Goal: Find specific fact: Find specific fact

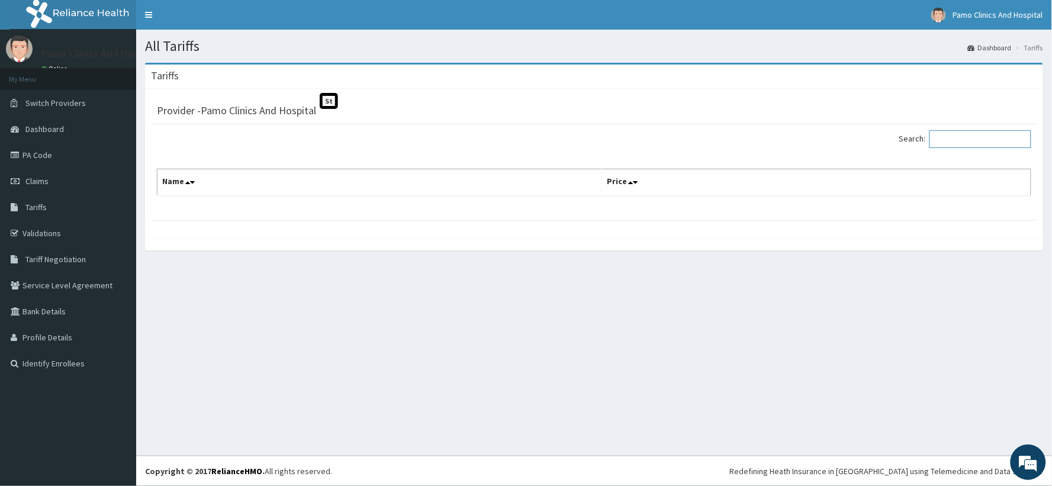
click at [965, 143] on input "Search:" at bounding box center [980, 139] width 102 height 18
click at [43, 207] on span "Tariffs" at bounding box center [35, 207] width 21 height 11
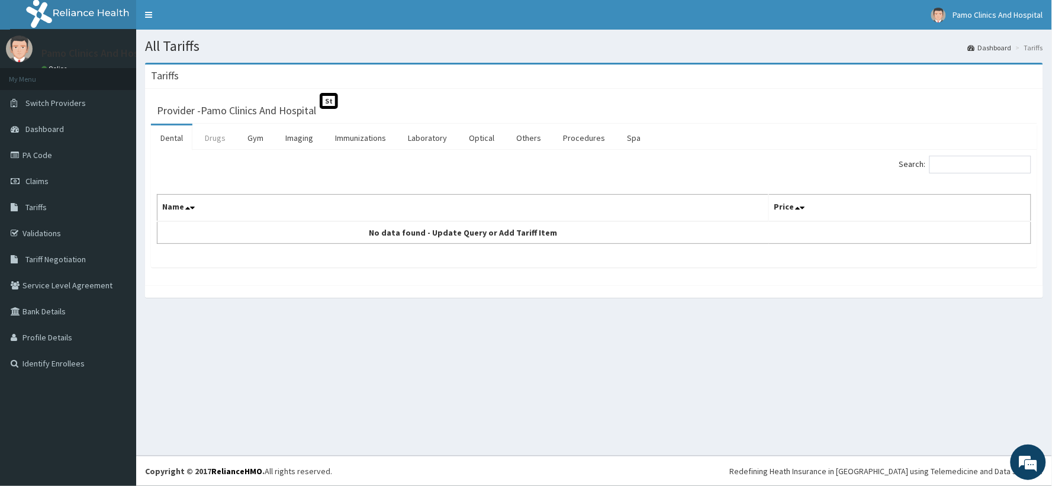
click at [212, 145] on link "Drugs" at bounding box center [215, 137] width 40 height 25
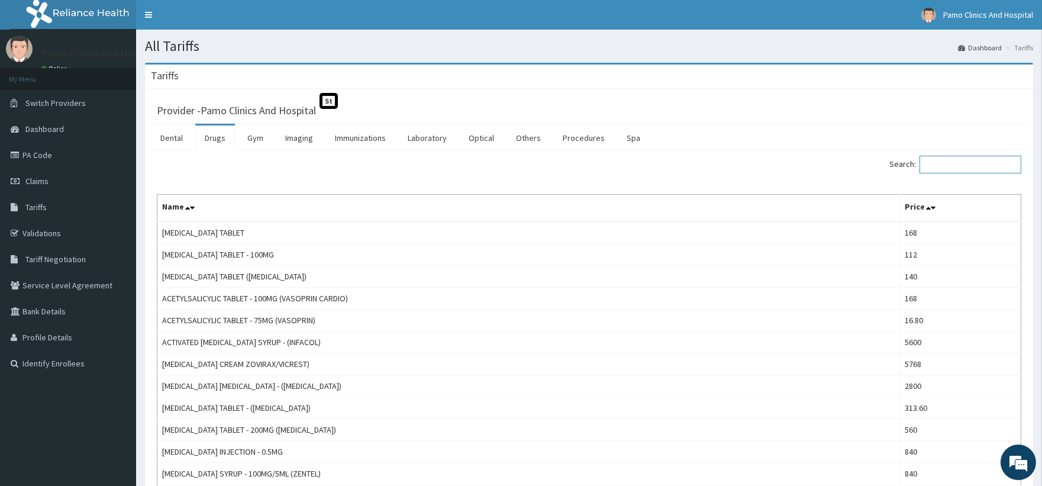
click at [942, 162] on input "Search:" at bounding box center [971, 165] width 102 height 18
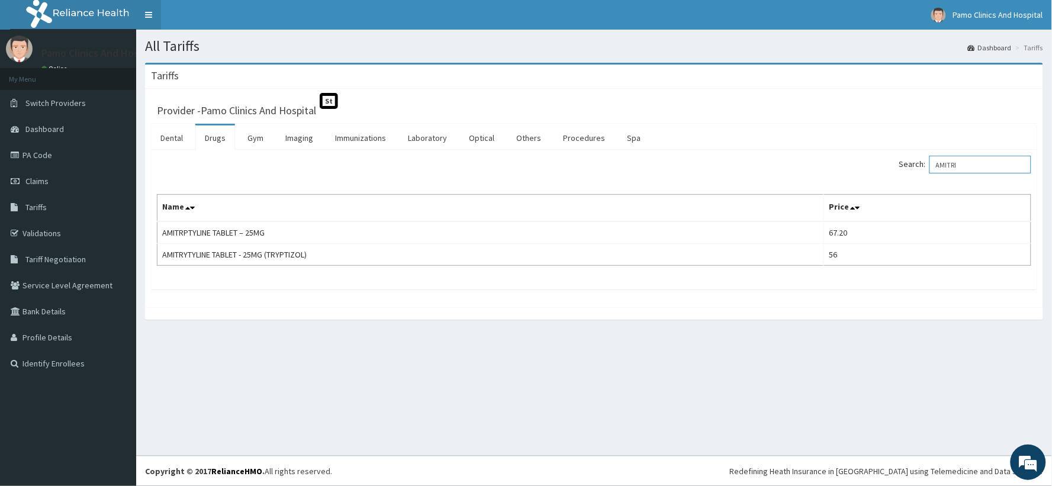
type input "AMITRI"
click at [62, 257] on span "Tariff Negotiation" at bounding box center [55, 259] width 60 height 11
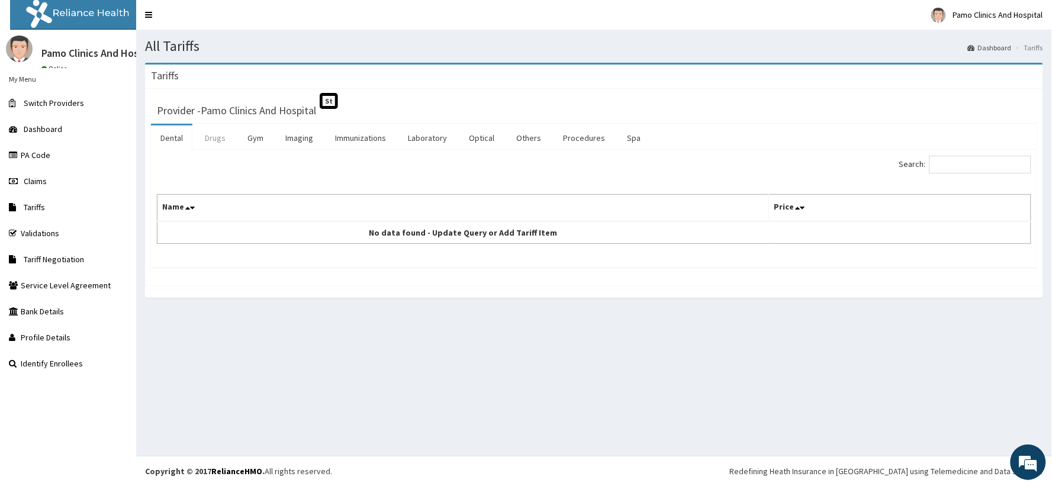
click at [208, 137] on link "Drugs" at bounding box center [215, 137] width 40 height 25
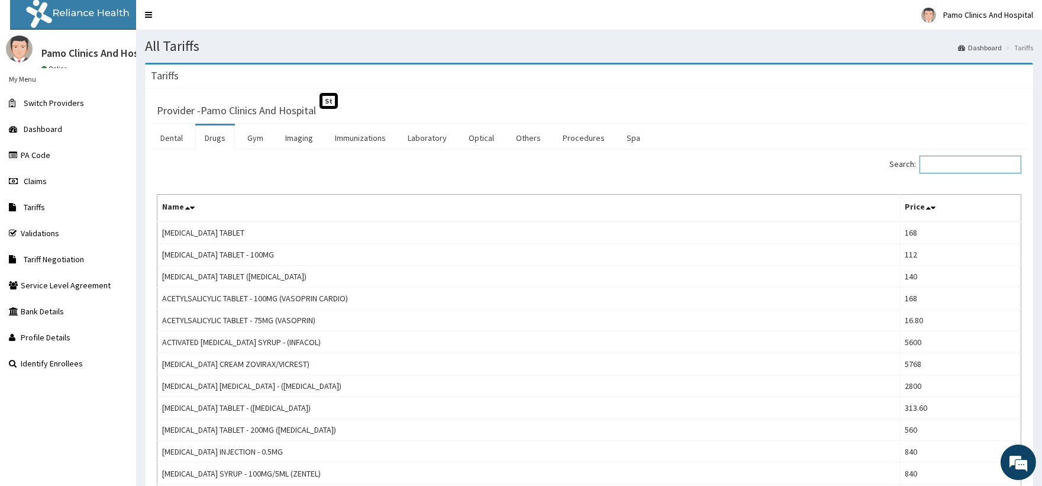
click at [958, 166] on input "Search:" at bounding box center [971, 165] width 102 height 18
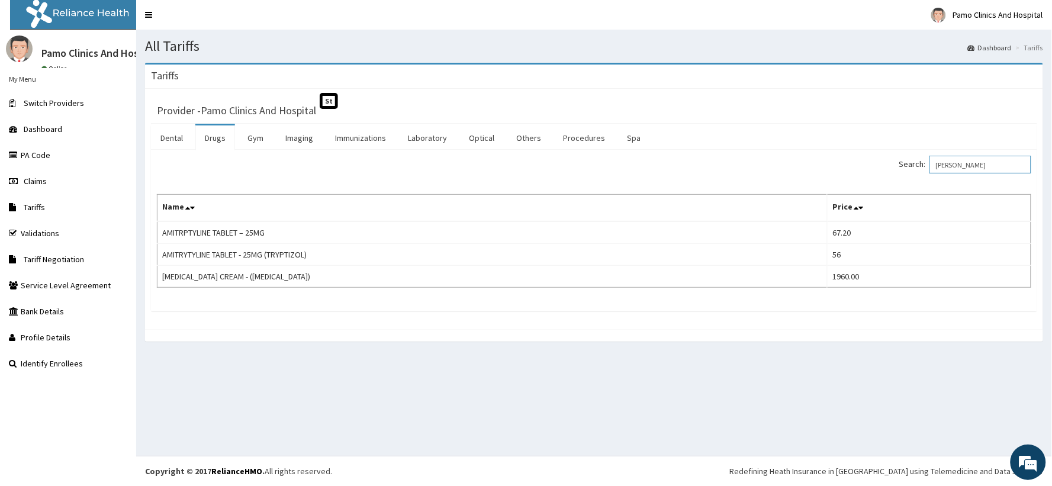
type input "[PERSON_NAME]"
click at [41, 152] on link "PA Code" at bounding box center [68, 155] width 136 height 26
